Goal: Transaction & Acquisition: Download file/media

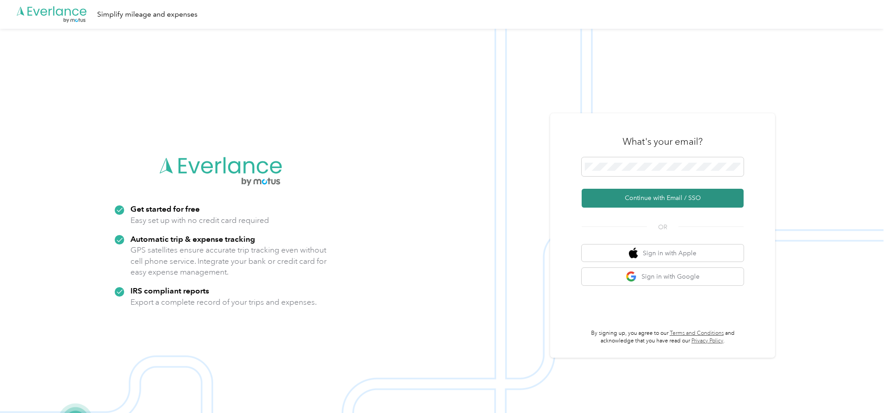
click at [661, 201] on button "Continue with Email / SSO" at bounding box center [662, 198] width 162 height 19
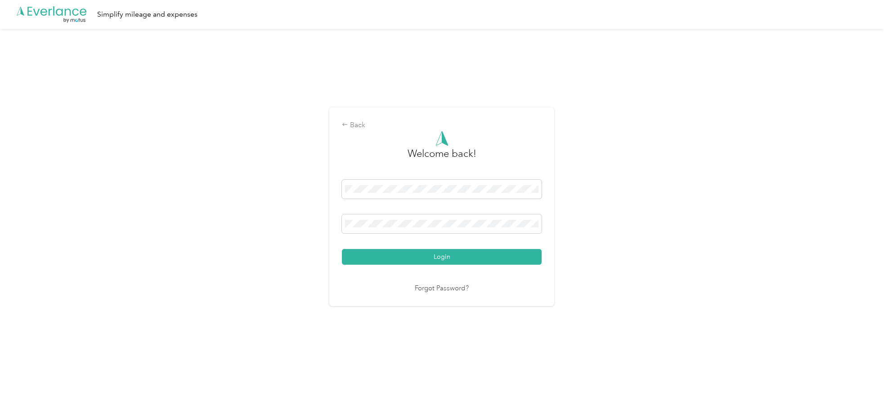
click at [423, 259] on button "Login" at bounding box center [442, 257] width 200 height 16
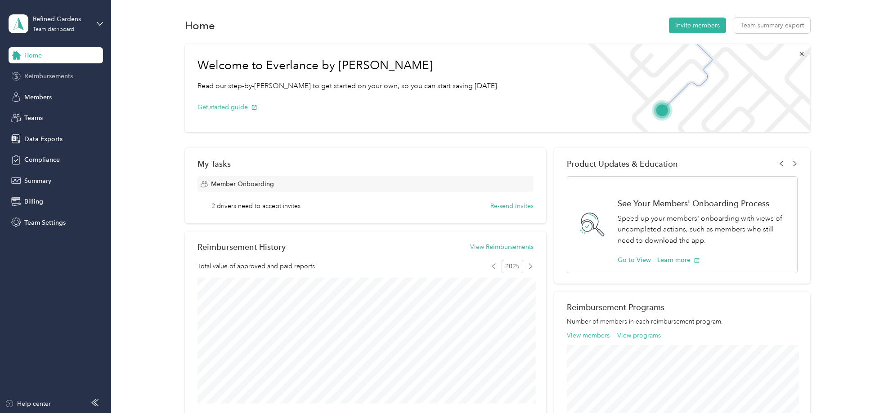
click at [41, 77] on span "Reimbursements" at bounding box center [48, 75] width 49 height 9
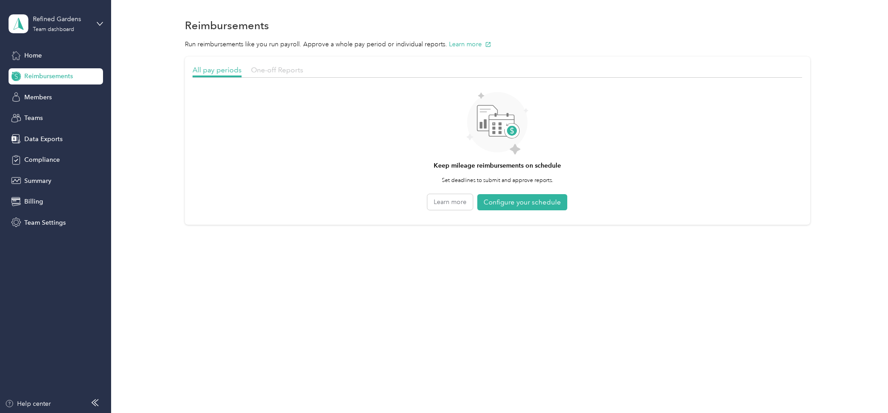
click at [273, 71] on span "One-off Reports" at bounding box center [277, 70] width 52 height 9
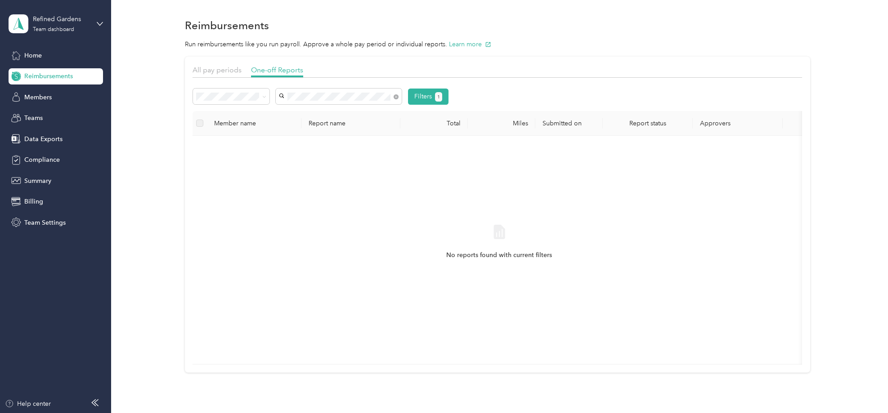
click at [302, 113] on div "[EMAIL_ADDRESS][DOMAIN_NAME]" at bounding box center [338, 112] width 113 height 9
click at [264, 96] on icon at bounding box center [264, 97] width 4 height 4
click at [229, 114] on li "All" at bounding box center [231, 112] width 76 height 16
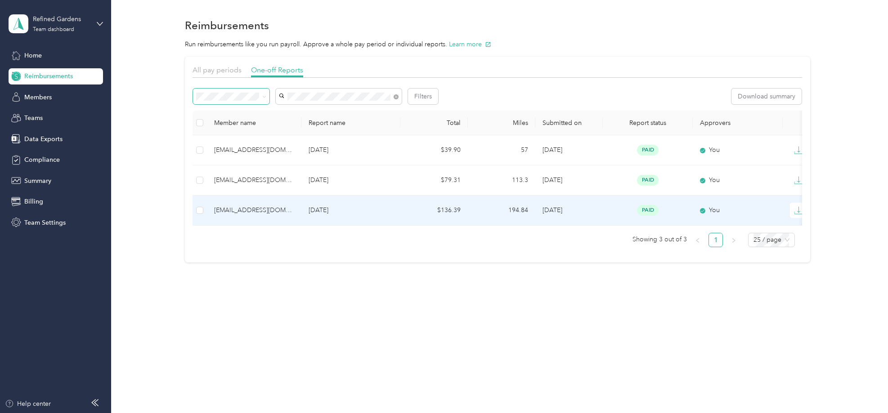
scroll to position [0, 0]
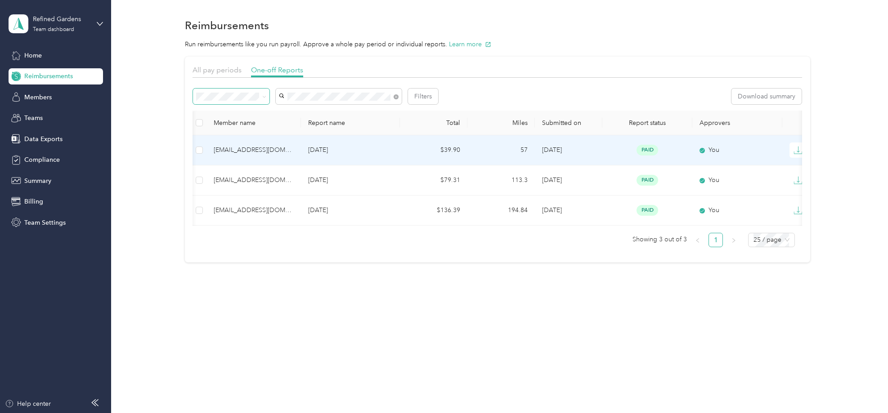
drag, startPoint x: 797, startPoint y: 151, endPoint x: 789, endPoint y: 156, distance: 8.9
click at [796, 152] on icon "button" at bounding box center [797, 150] width 9 height 9
click at [804, 168] on div "PDF" at bounding box center [805, 166] width 19 height 9
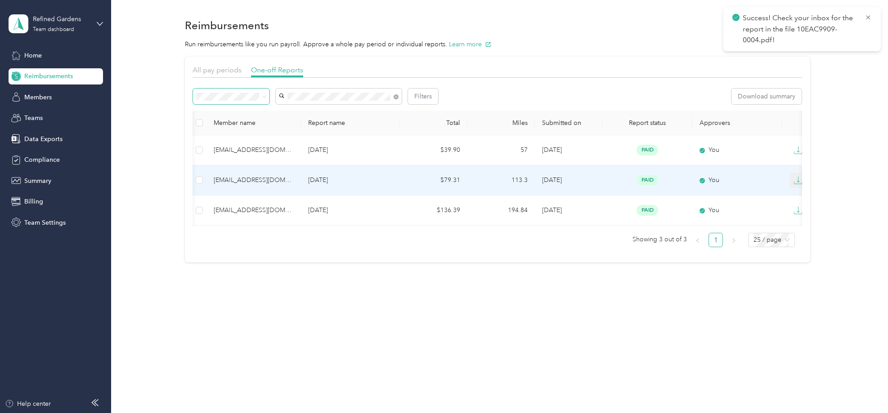
click at [797, 178] on icon "button" at bounding box center [797, 180] width 9 height 9
click at [800, 195] on div "PDF" at bounding box center [805, 196] width 19 height 9
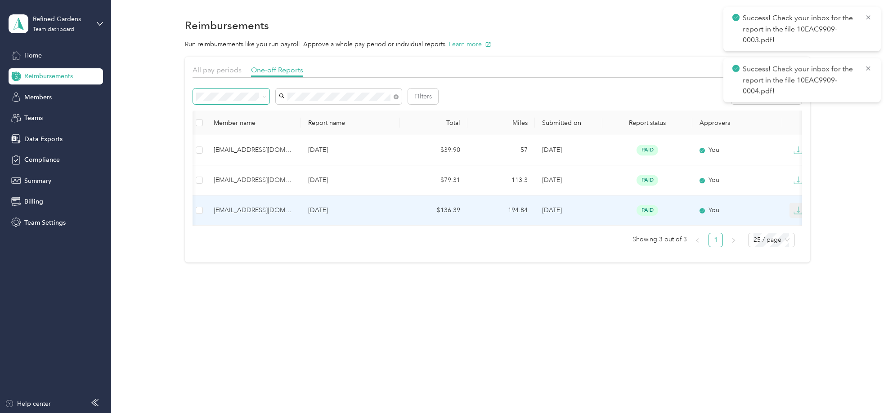
click at [800, 210] on icon "button" at bounding box center [797, 210] width 9 height 9
click at [799, 225] on div "PDF" at bounding box center [805, 226] width 19 height 9
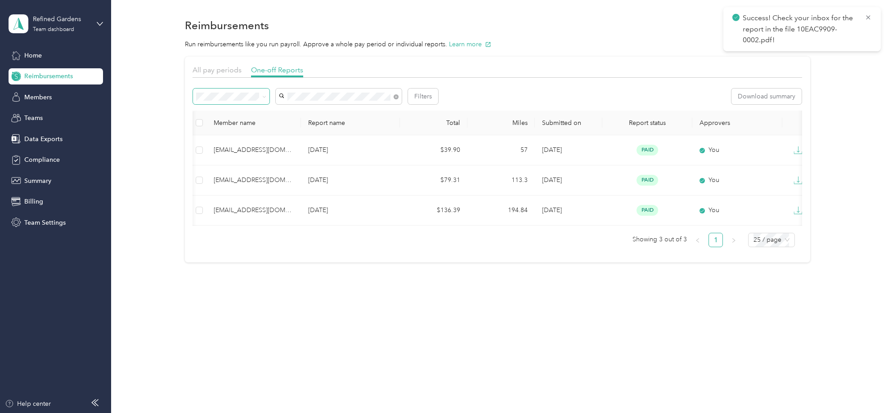
click at [762, 21] on p "Success! Check your inbox for the report in the file 10EAC9909-0002.pdf!" at bounding box center [799, 29] width 115 height 33
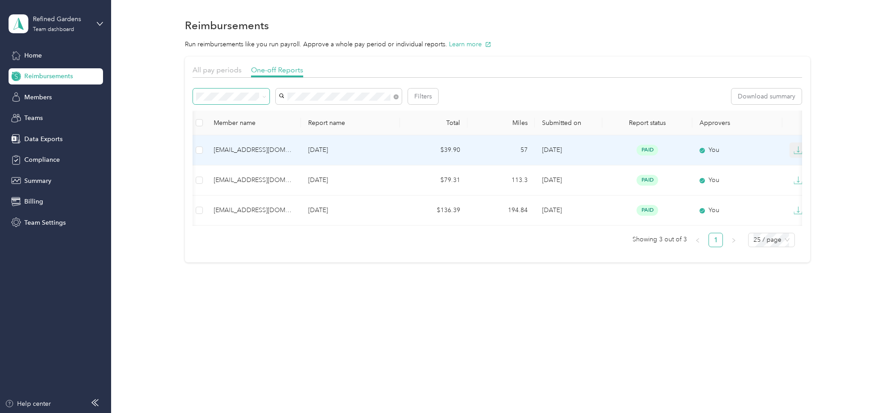
click at [796, 152] on icon "button" at bounding box center [797, 150] width 9 height 9
click at [799, 166] on div "PDF" at bounding box center [805, 166] width 19 height 9
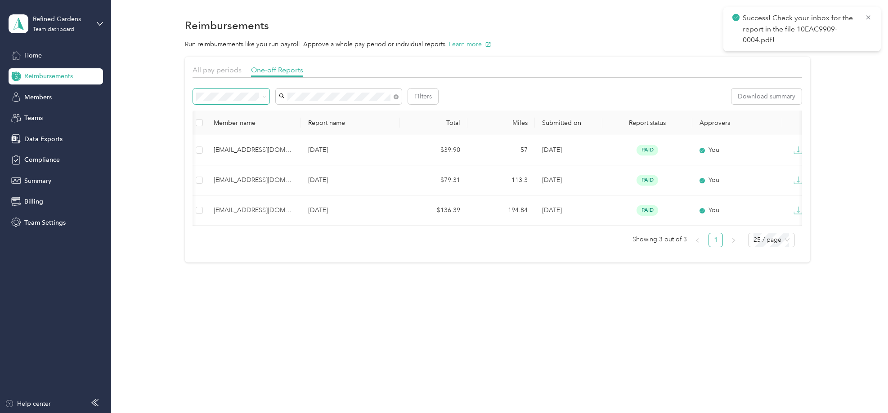
click at [794, 27] on p "Success! Check your inbox for the report in the file 10EAC9909-0004.pdf!" at bounding box center [799, 29] width 115 height 33
click at [758, 26] on p "Success! Check your inbox for the report in the file 10EAC9909-0004.pdf!" at bounding box center [799, 29] width 115 height 33
click at [739, 15] on icon at bounding box center [735, 17] width 7 height 8
